Goal: Complete application form

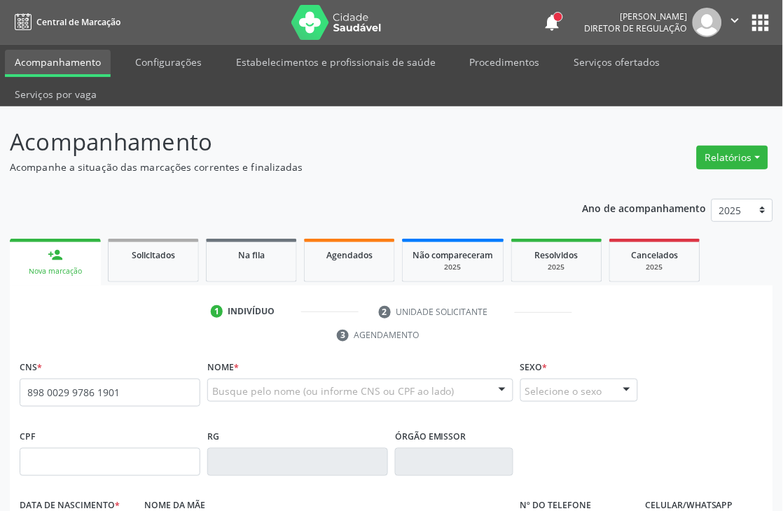
type input "898 0029 9786 1901"
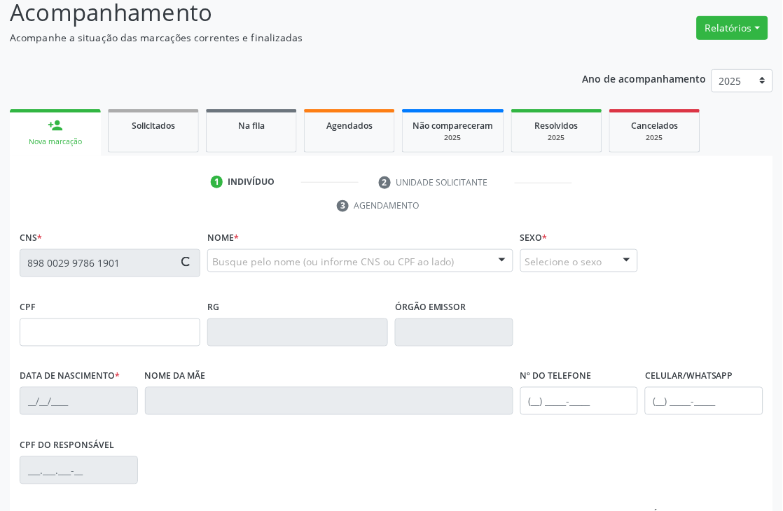
scroll to position [300, 0]
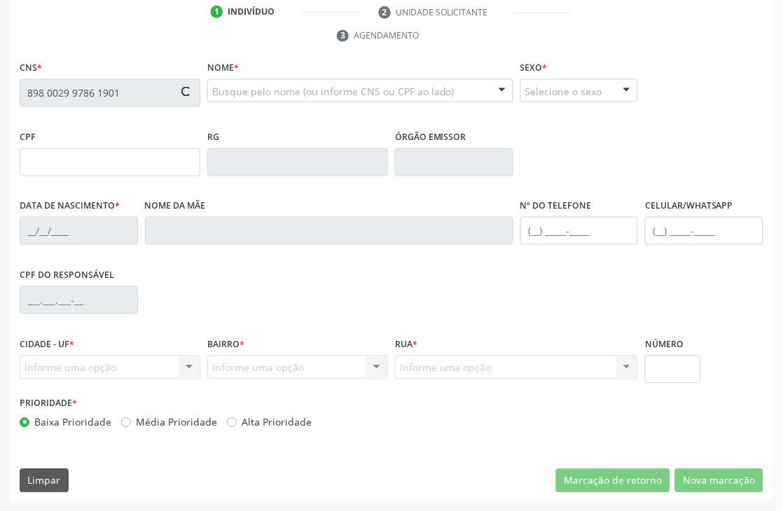
type input "[DATE]"
type input "[PERSON_NAME]"
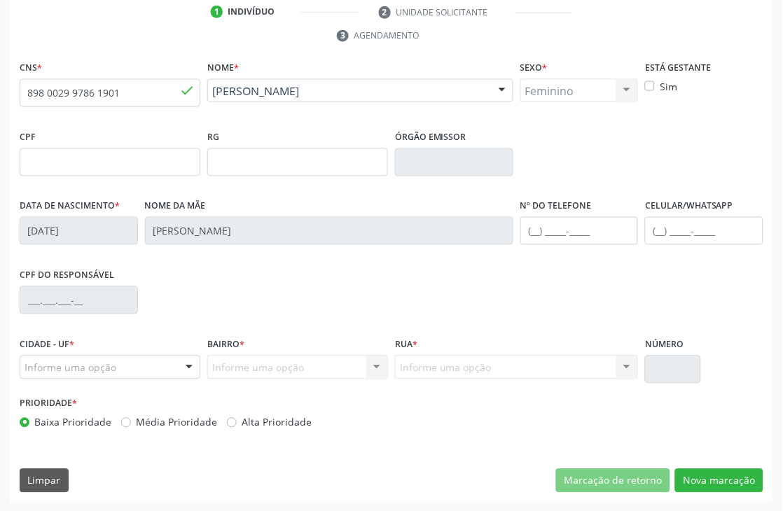
click at [121, 368] on div "Informe uma opção" at bounding box center [110, 368] width 181 height 24
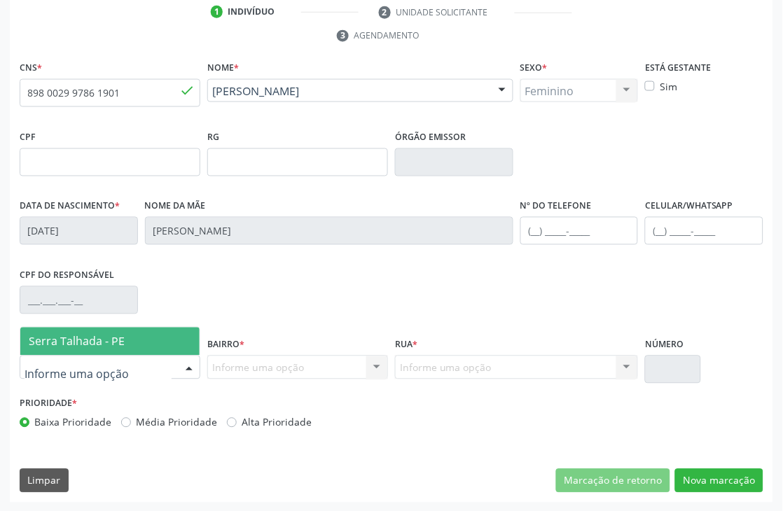
click at [127, 348] on span "Serra Talhada - PE" at bounding box center [109, 342] width 179 height 28
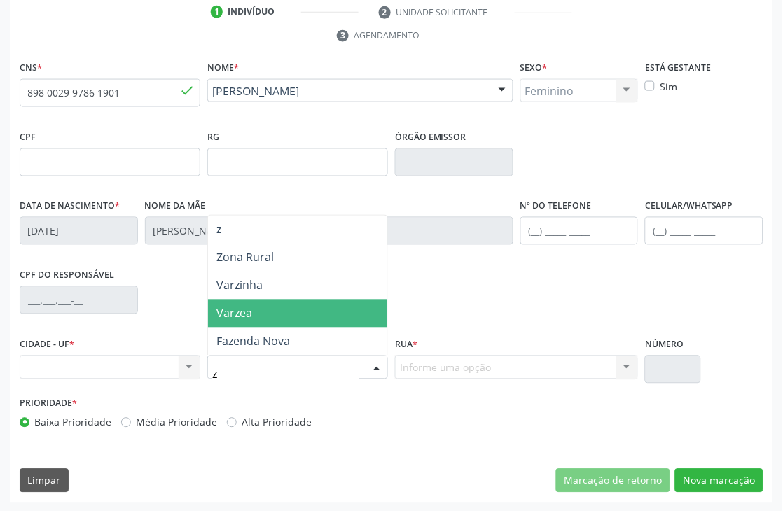
scroll to position [0, 0]
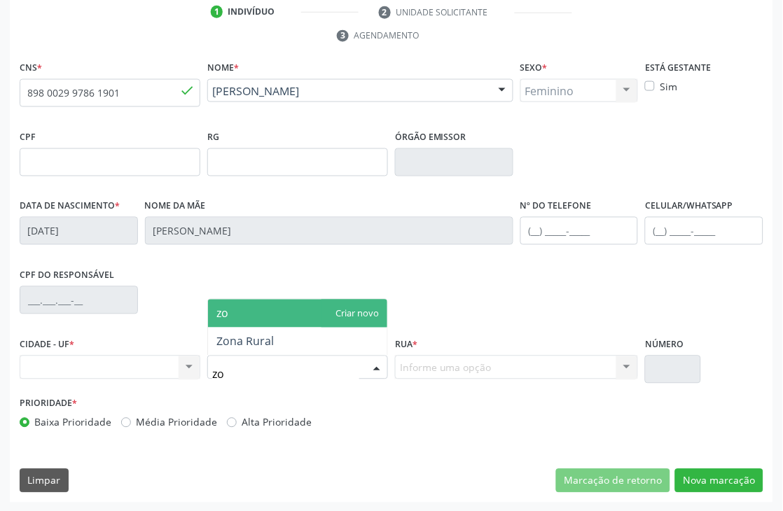
type input "zon"
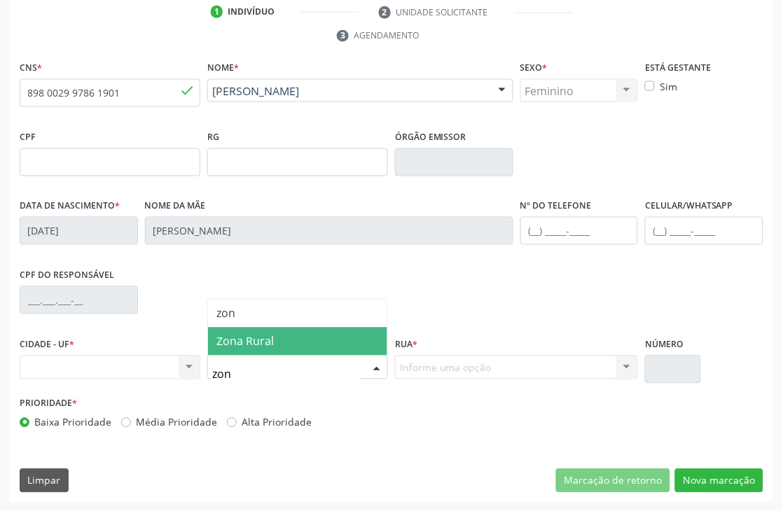
click at [275, 329] on span "Zona Rural" at bounding box center [297, 342] width 179 height 28
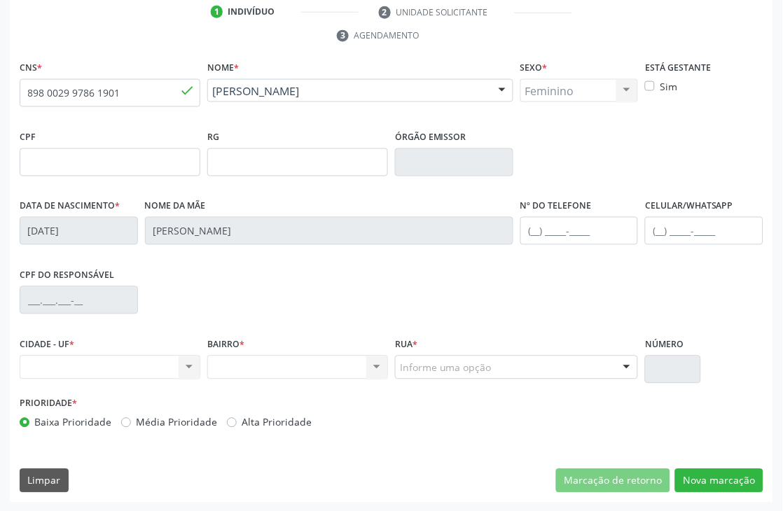
click at [528, 370] on div "Informe uma opção" at bounding box center [516, 368] width 243 height 24
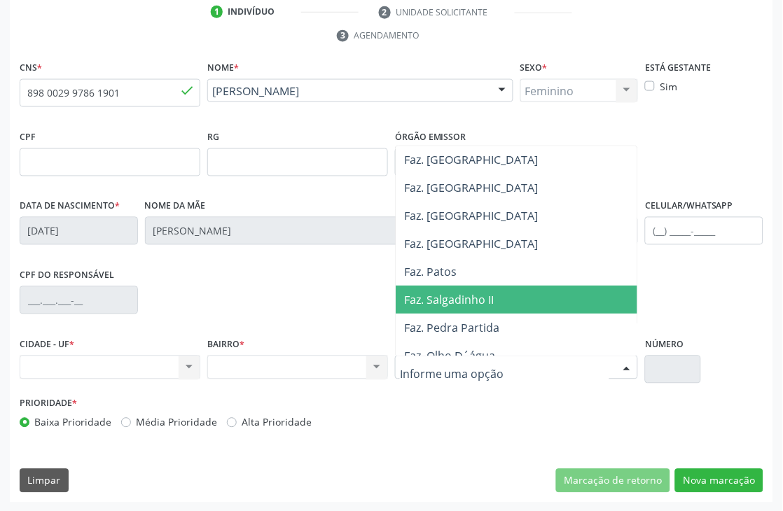
click at [523, 305] on span "Faz. Salgadinho II" at bounding box center [547, 300] width 303 height 28
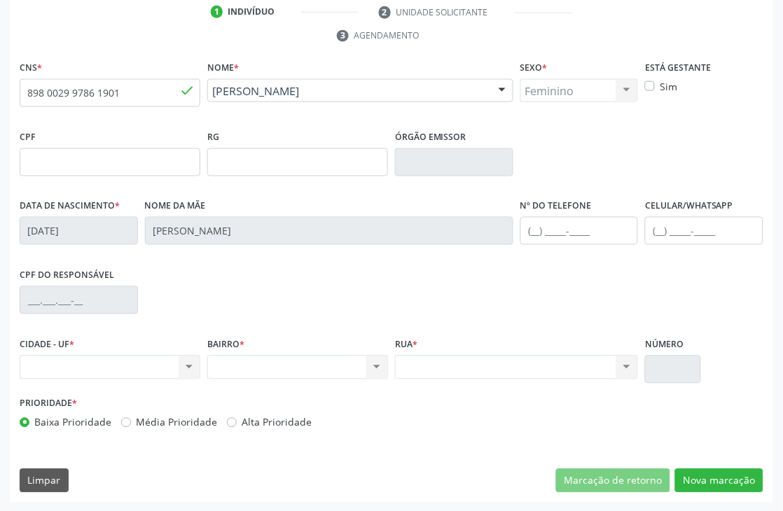
click at [662, 371] on input "text" at bounding box center [672, 370] width 55 height 28
